Goal: Task Accomplishment & Management: Use online tool/utility

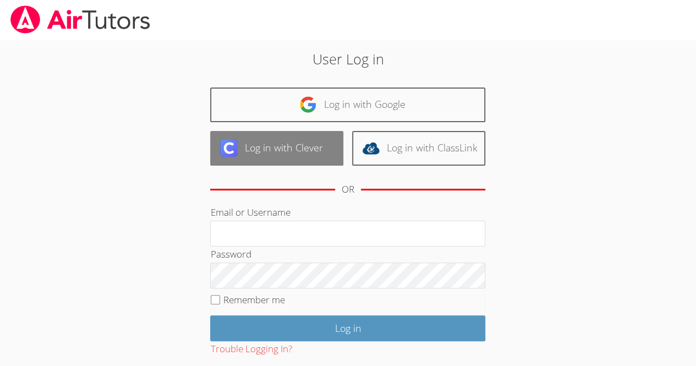
click at [241, 142] on link "Log in with Clever" at bounding box center [276, 148] width 133 height 35
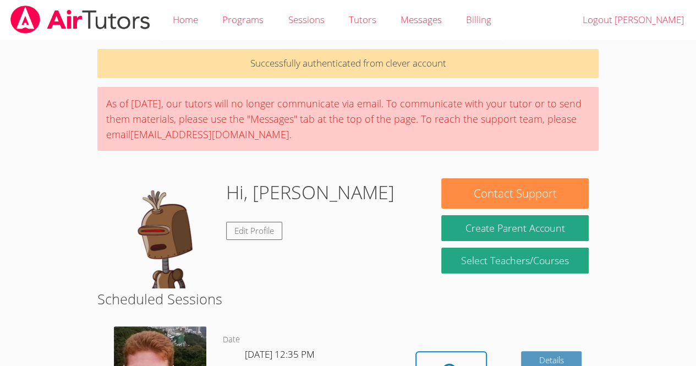
click at [71, 2] on link at bounding box center [80, 20] width 161 height 40
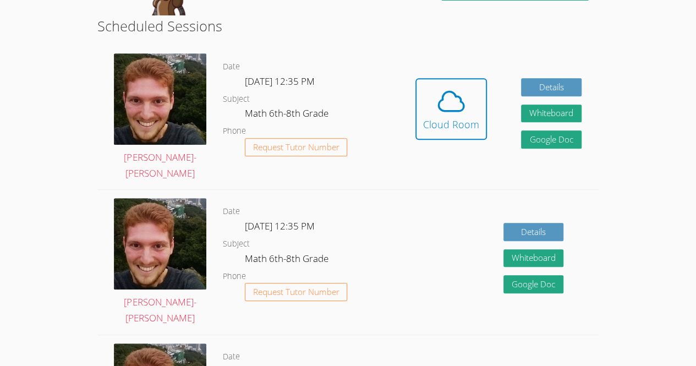
scroll to position [227, 0]
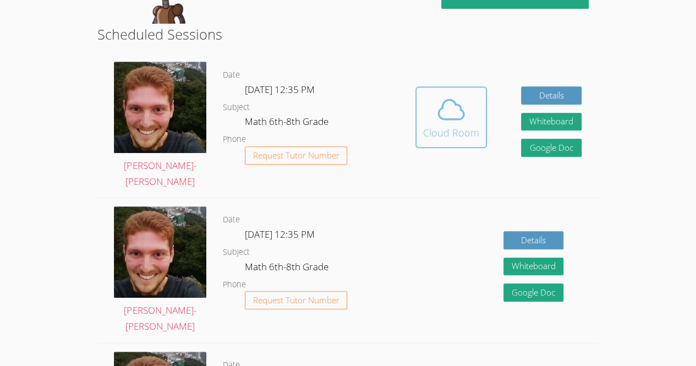
click at [449, 106] on icon at bounding box center [451, 109] width 31 height 31
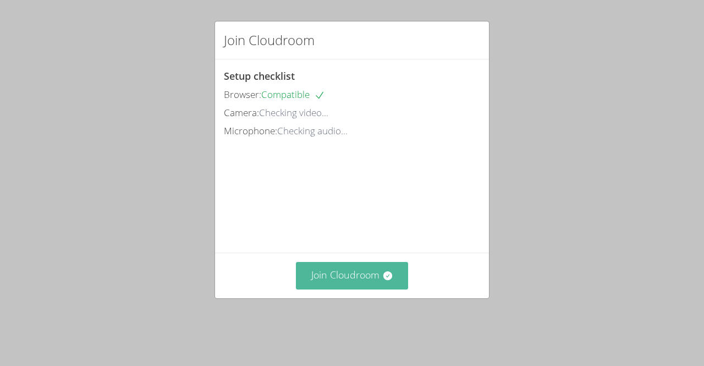
click at [320, 281] on button "Join Cloudroom" at bounding box center [352, 275] width 113 height 27
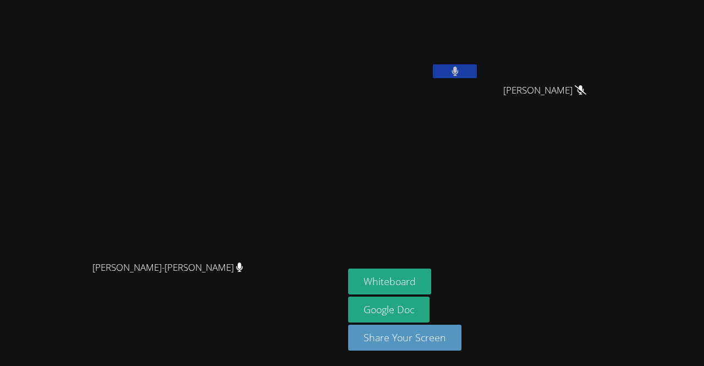
click at [433, 73] on button at bounding box center [455, 71] width 44 height 14
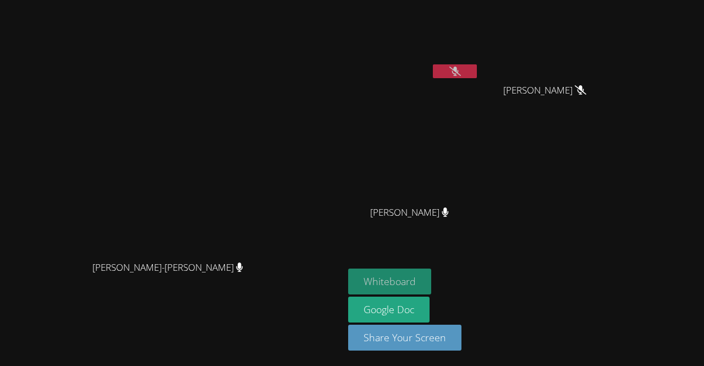
click at [374, 287] on button "Whiteboard" at bounding box center [389, 281] width 83 height 26
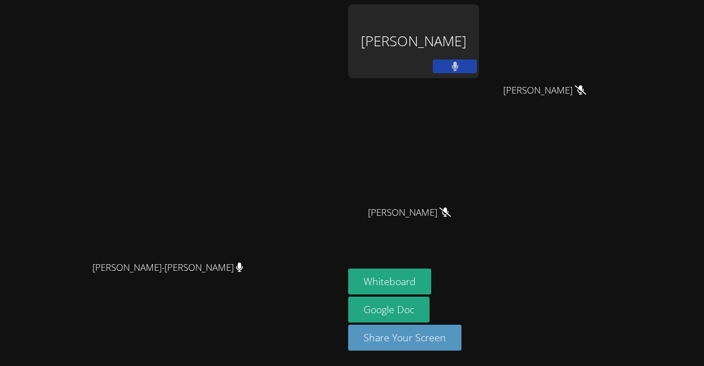
click at [477, 71] on button at bounding box center [455, 66] width 44 height 14
click at [339, 29] on div "Vincent Astray-Caneda Vincent Astray-Caneda" at bounding box center [171, 182] width 335 height 357
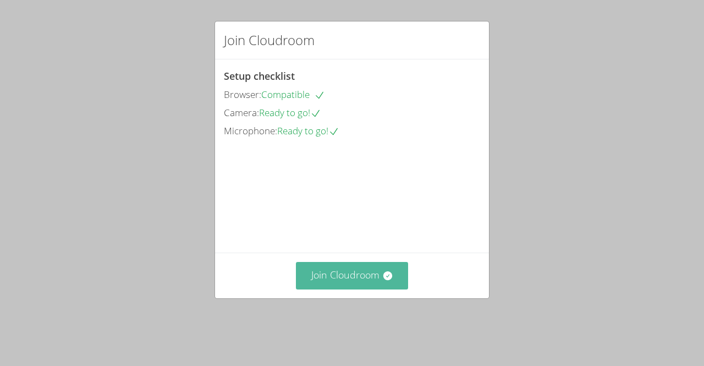
click at [324, 289] on button "Join Cloudroom" at bounding box center [352, 275] width 113 height 27
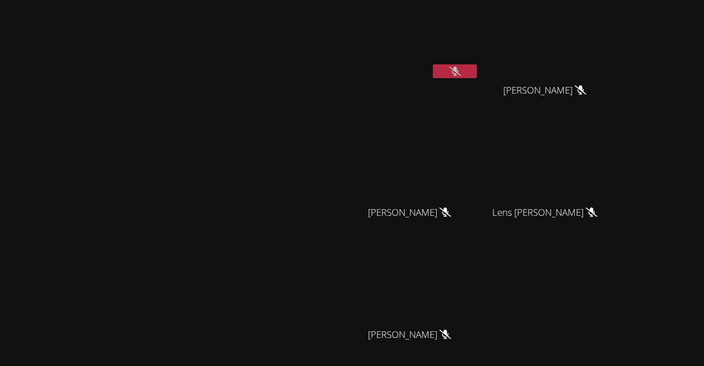
click at [90, 237] on video at bounding box center [172, 209] width 165 height 189
click at [90, 205] on video at bounding box center [172, 209] width 165 height 189
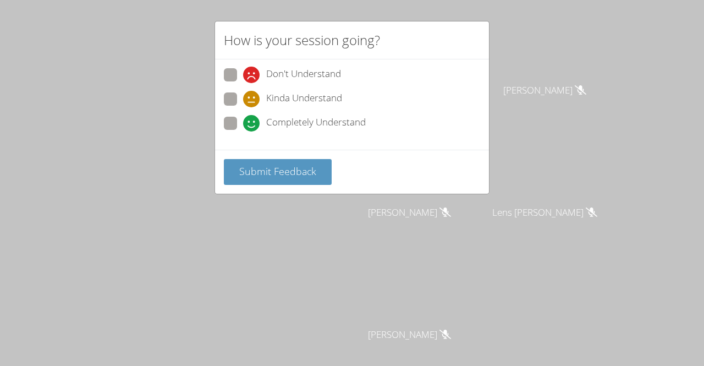
click at [249, 97] on icon at bounding box center [251, 99] width 16 height 16
click at [249, 97] on input "Kinda Understand" at bounding box center [247, 96] width 9 height 9
radio input "true"
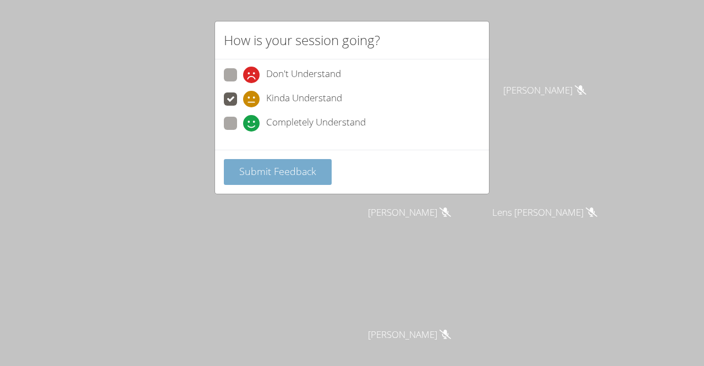
click at [257, 161] on button "Submit Feedback" at bounding box center [278, 172] width 108 height 26
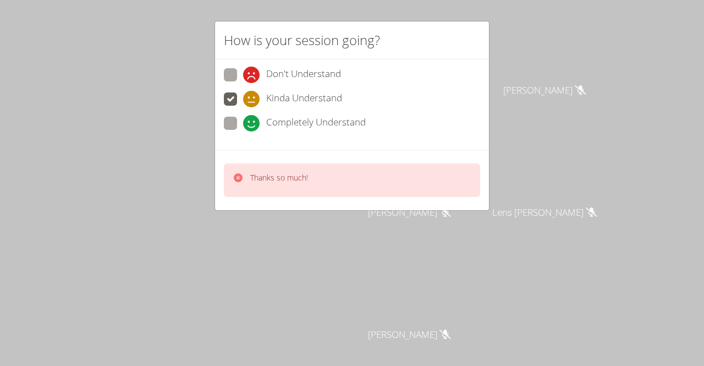
click at [227, 190] on div "Thanks so much!" at bounding box center [352, 180] width 256 height 34
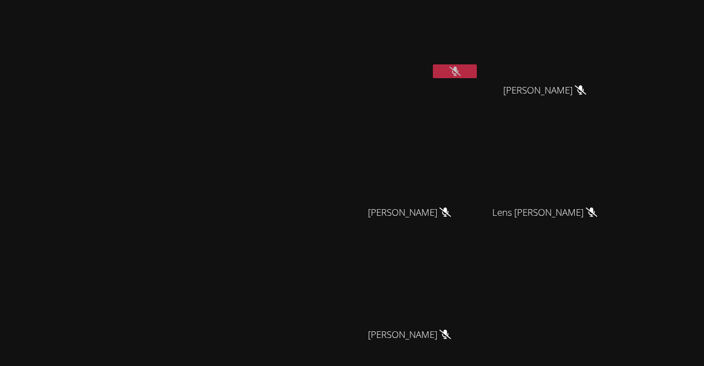
scroll to position [96, 0]
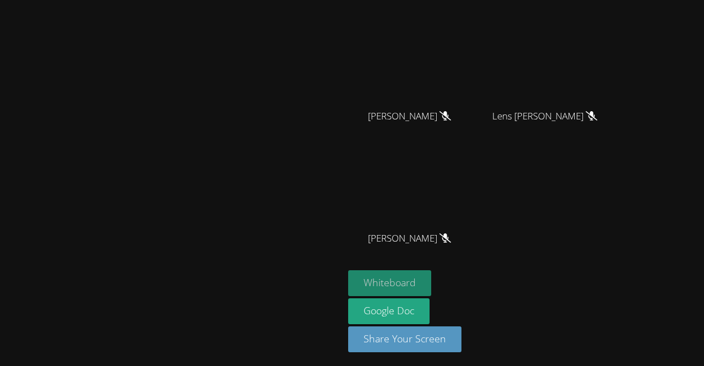
click at [431, 280] on button "Whiteboard" at bounding box center [389, 283] width 83 height 26
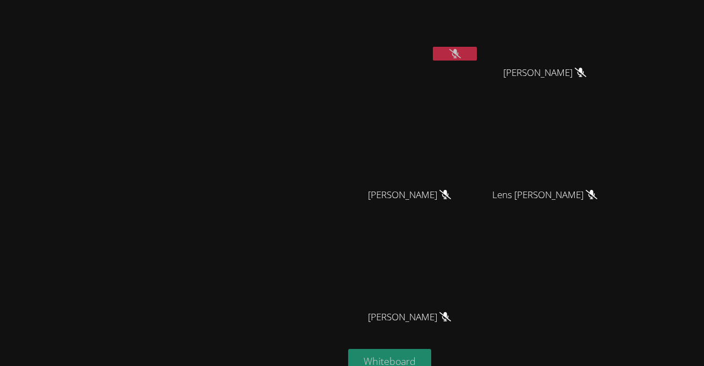
scroll to position [0, 0]
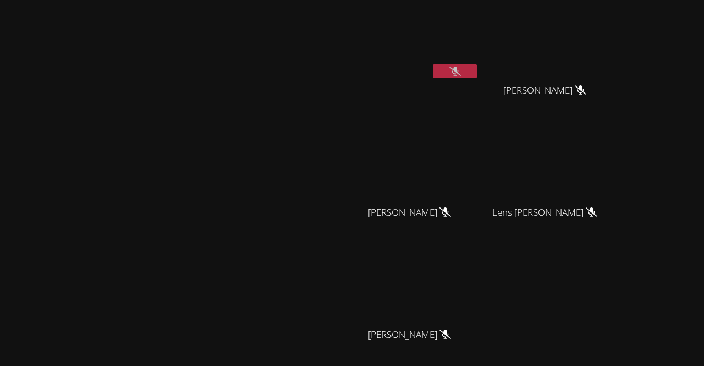
click at [477, 77] on button at bounding box center [455, 71] width 44 height 14
click at [477, 74] on button at bounding box center [455, 71] width 44 height 14
click at [477, 68] on button at bounding box center [455, 71] width 44 height 14
click at [477, 76] on button at bounding box center [455, 71] width 44 height 14
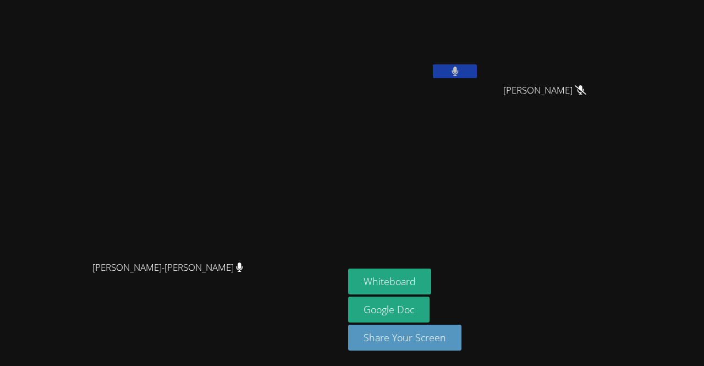
click at [477, 74] on button at bounding box center [455, 71] width 44 height 14
click at [619, 247] on aside "Alexya Reis Silva Lehensha Morose Lehensha Morose Whiteboard Google Doc Share Y…" at bounding box center [481, 183] width 275 height 366
